Goal: Information Seeking & Learning: Learn about a topic

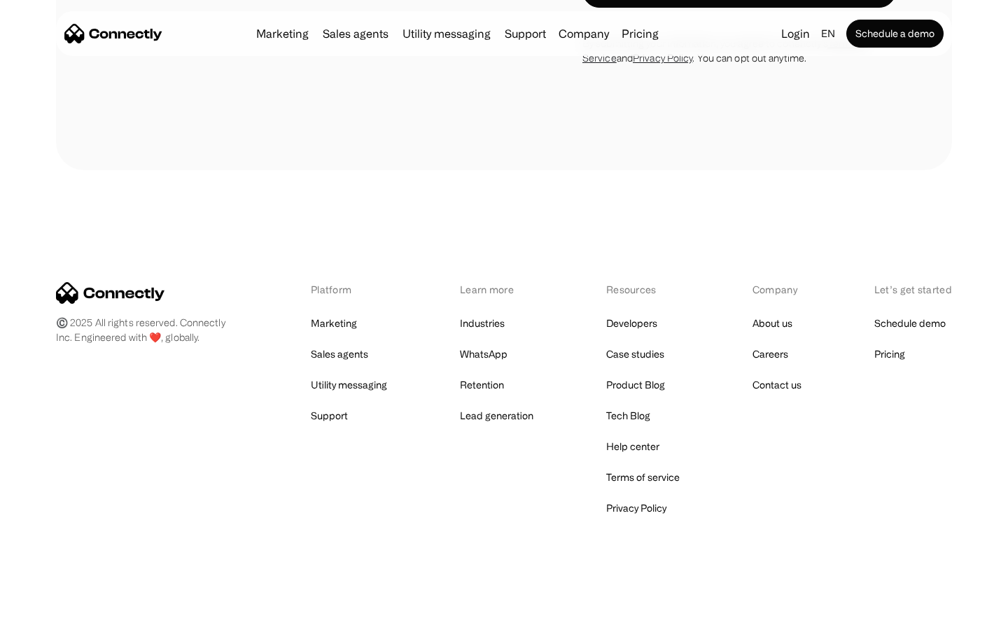
scroll to position [2691, 0]
